Goal: Task Accomplishment & Management: Manage account settings

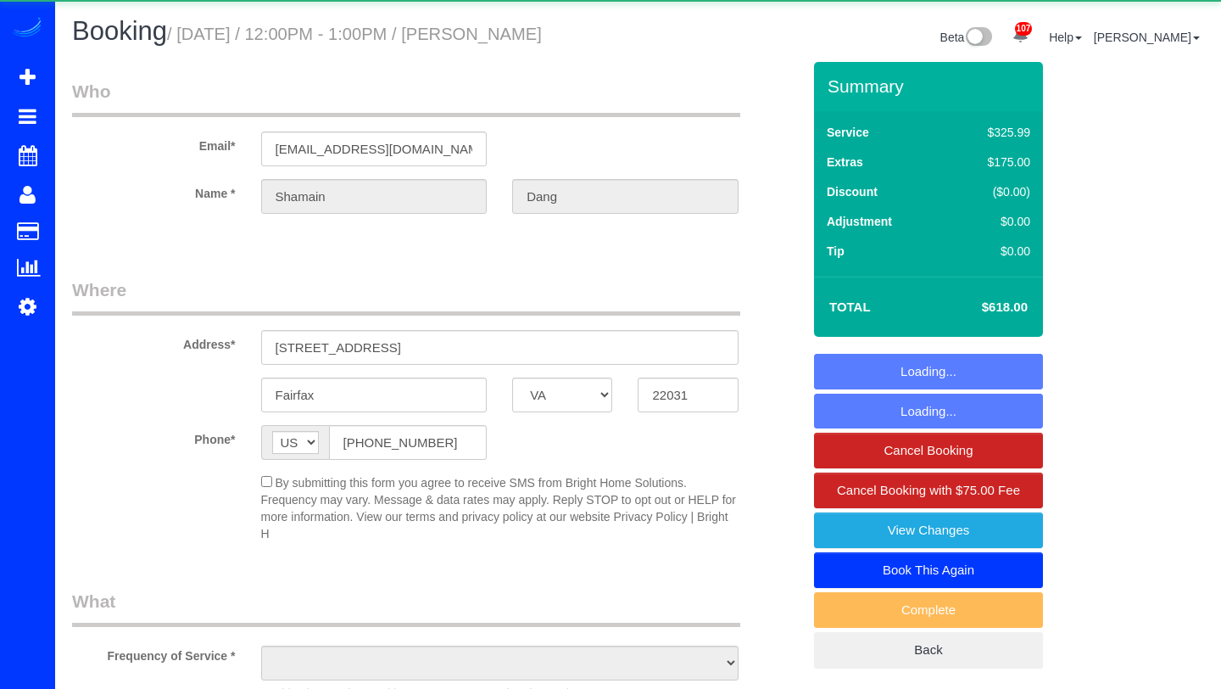
select select "VA"
select select "object:1011"
select select "6"
select select "1"
select select "spot1"
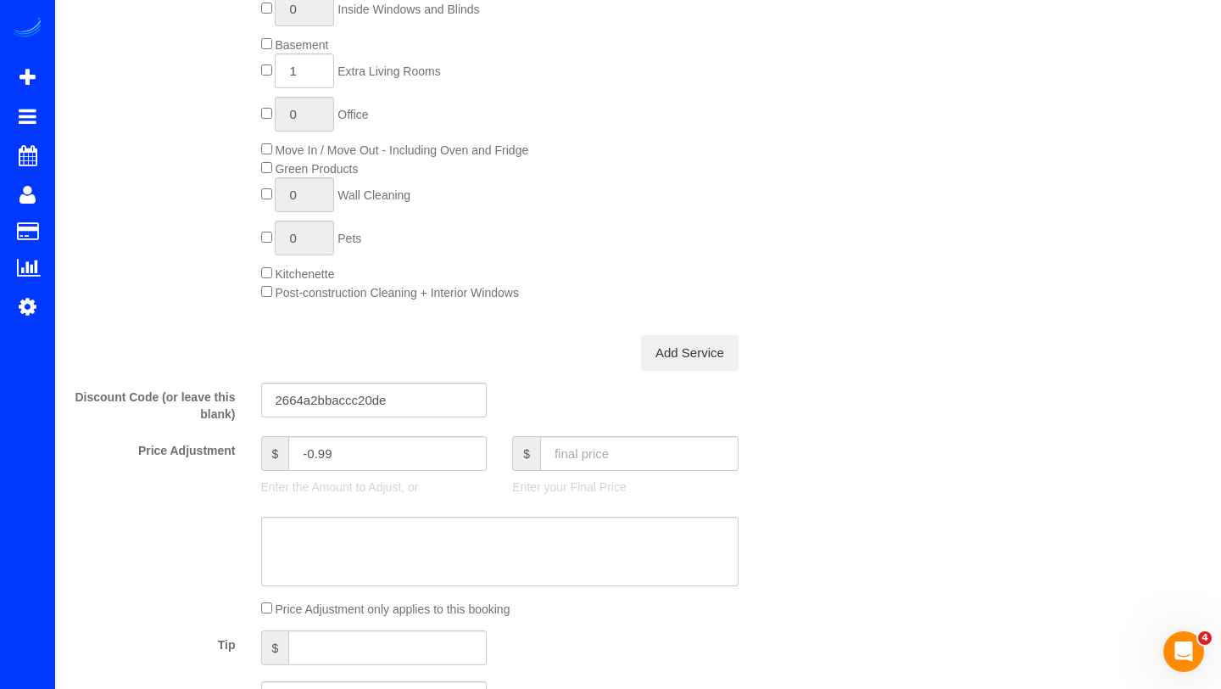
scroll to position [1165, 0]
click at [611, 469] on input "text" at bounding box center [639, 451] width 198 height 35
type input "556.20"
type input "-62.79"
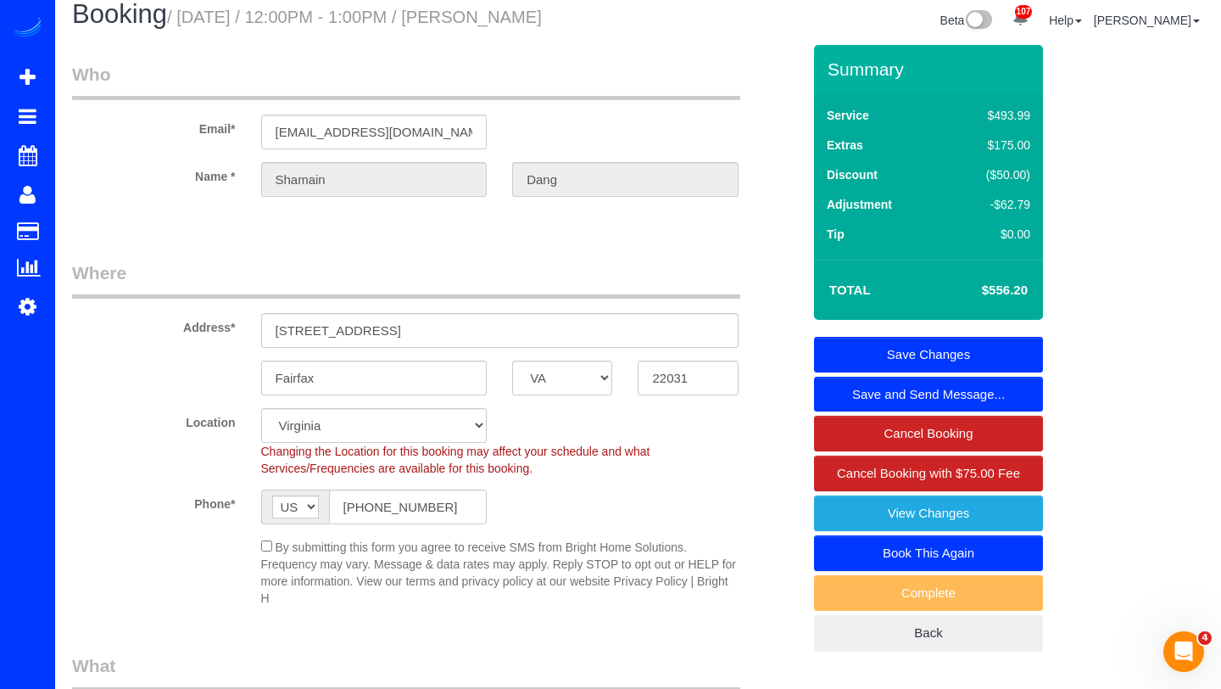
scroll to position [14, 0]
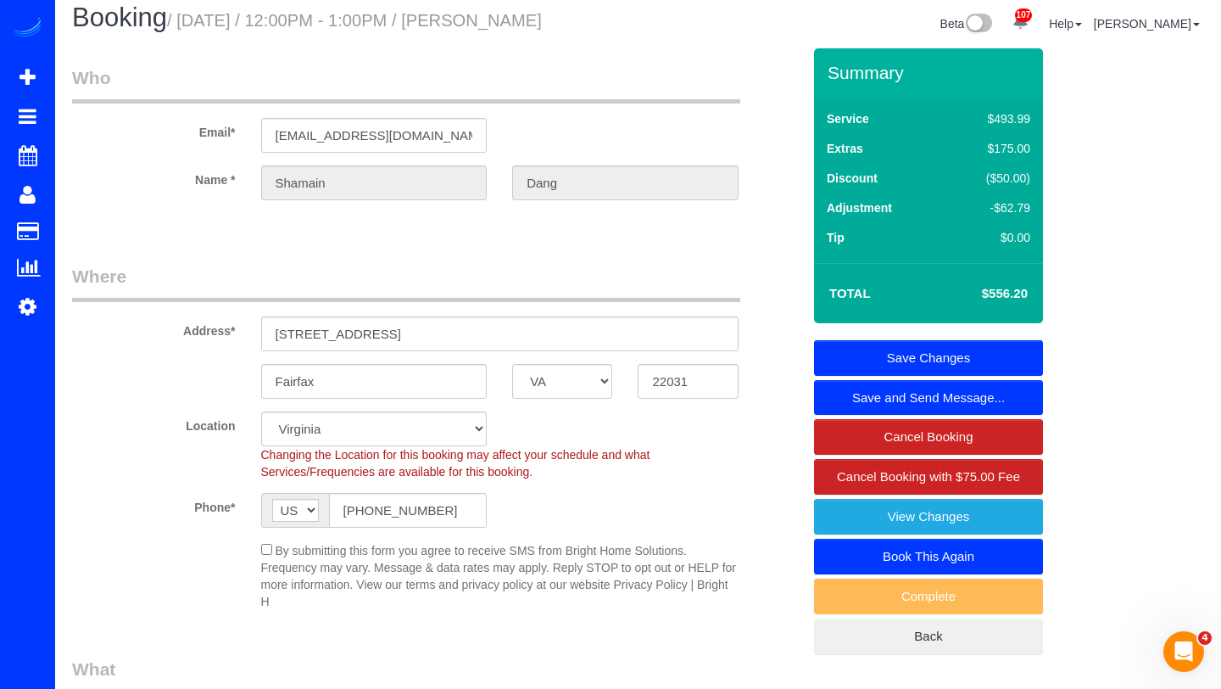
click at [956, 372] on link "Save Changes" at bounding box center [928, 358] width 229 height 36
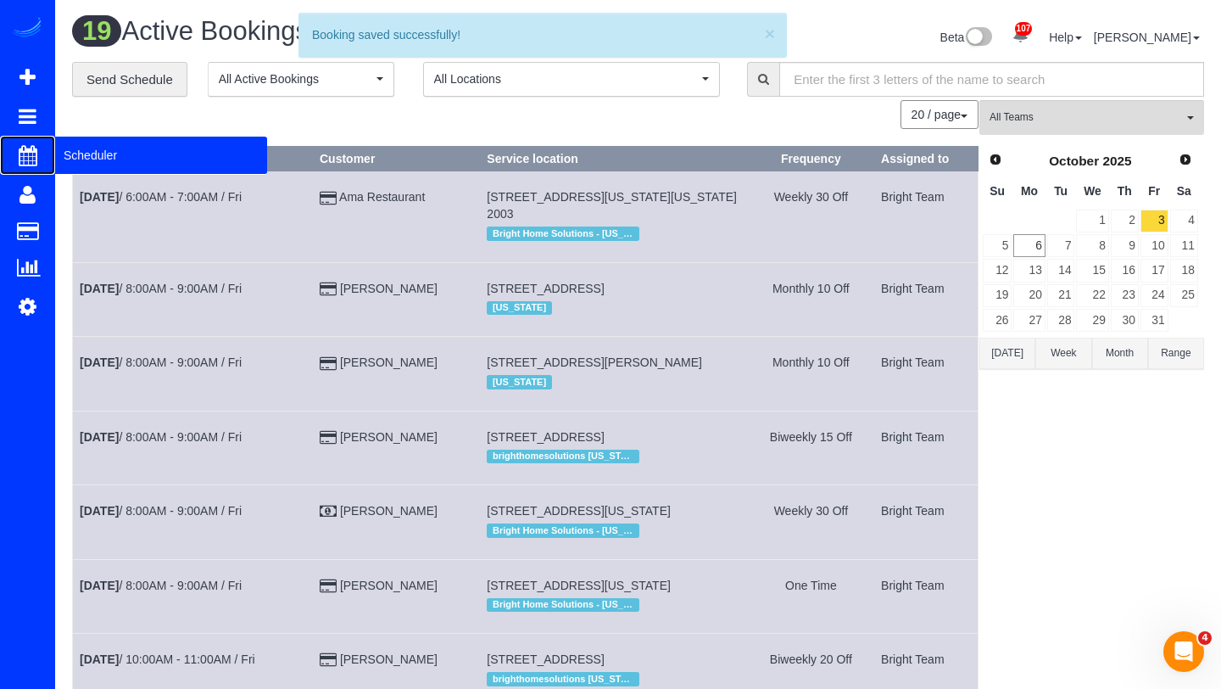
click at [78, 157] on span "Scheduler" at bounding box center [161, 155] width 212 height 39
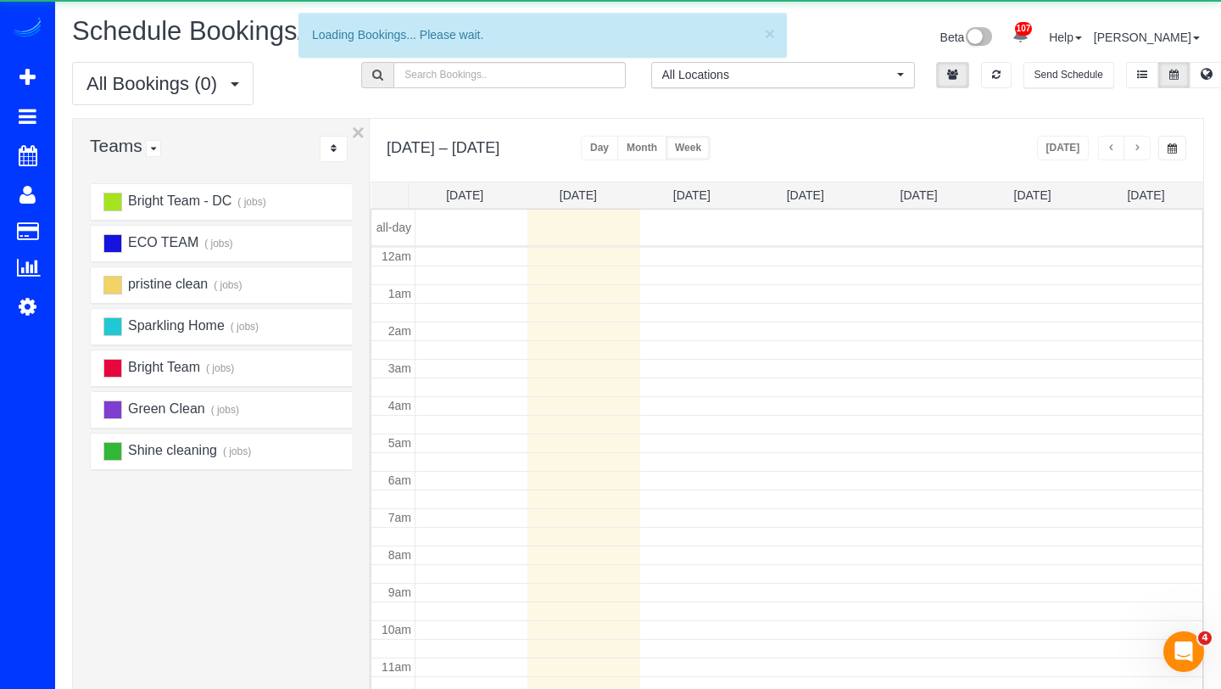
scroll to position [225, 0]
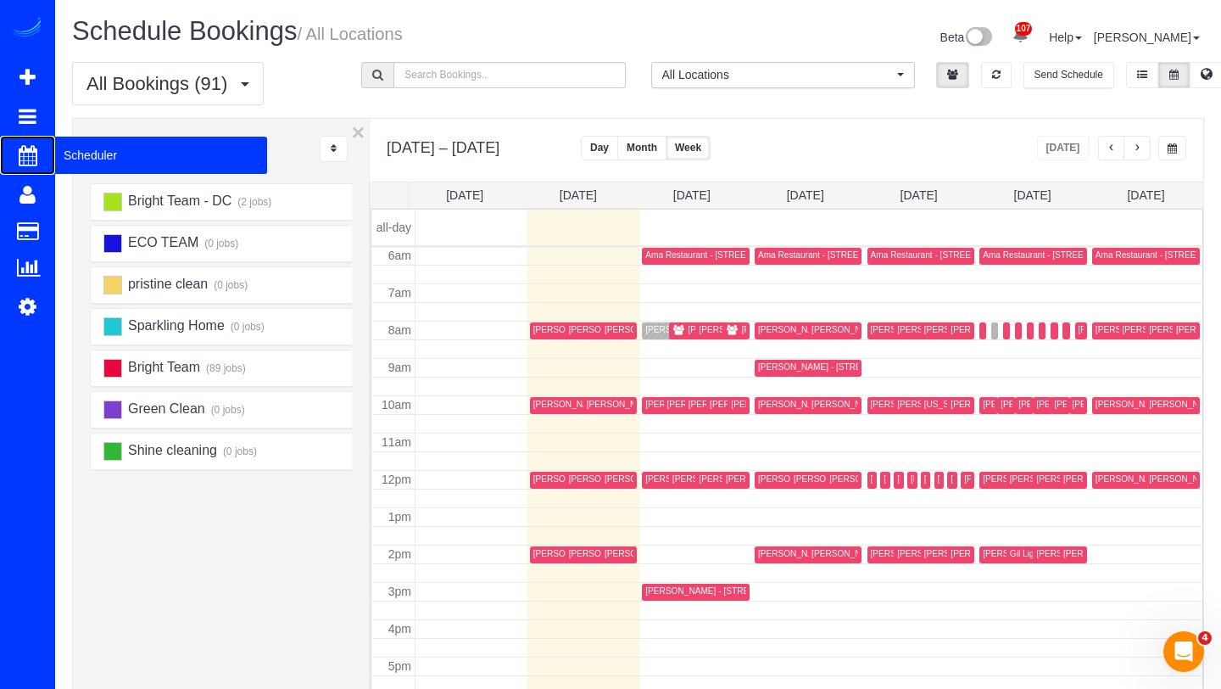
click at [77, 153] on span "Scheduler" at bounding box center [161, 155] width 212 height 39
